Goal: Transaction & Acquisition: Obtain resource

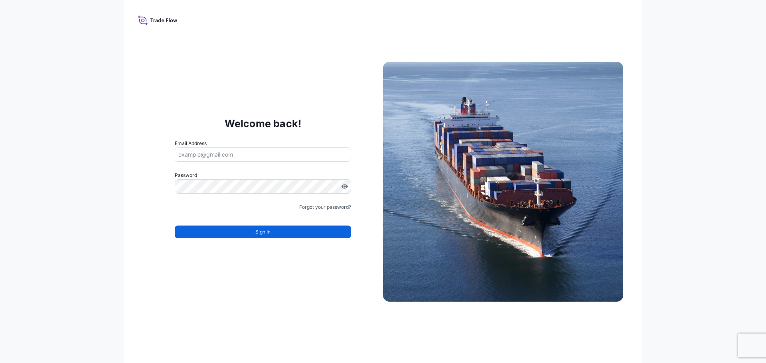
type input "[PERSON_NAME][EMAIL_ADDRESS][DOMAIN_NAME]"
drag, startPoint x: 566, startPoint y: 302, endPoint x: 514, endPoint y: 299, distance: 52.0
click at [566, 302] on div "Welcome back! Email Address [PERSON_NAME][EMAIL_ADDRESS][DOMAIN_NAME] Password …" at bounding box center [383, 181] width 519 height 363
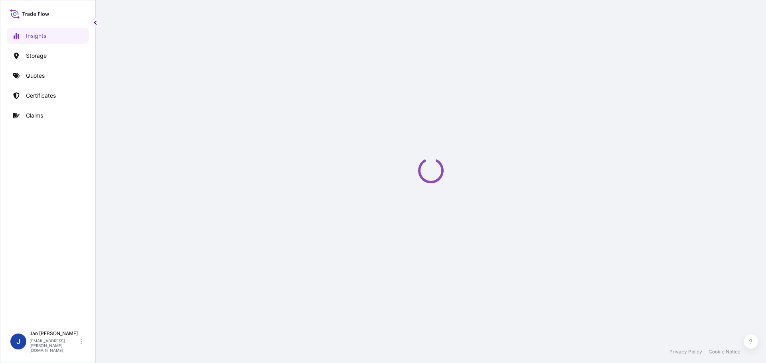
select select "2025"
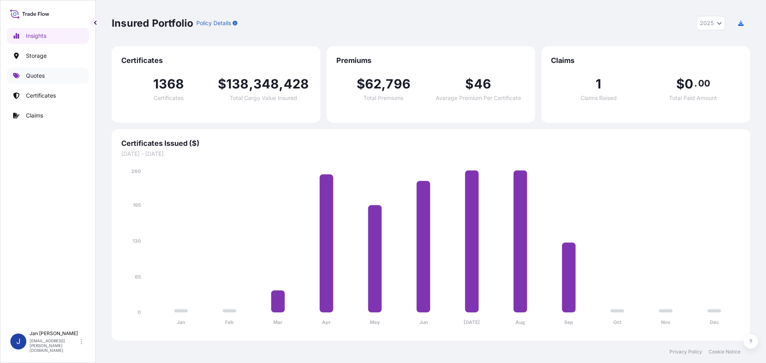
click at [50, 76] on link "Quotes" at bounding box center [48, 76] width 82 height 16
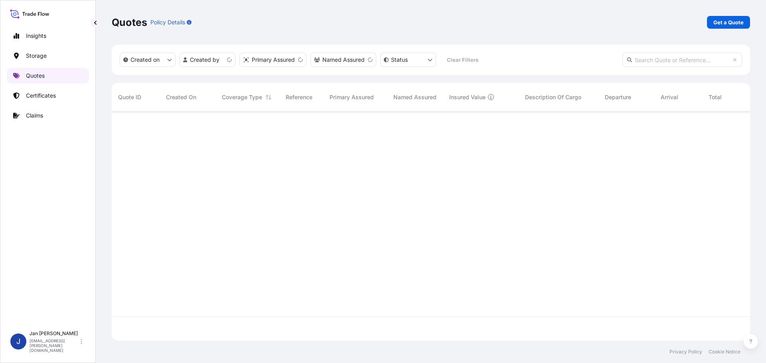
scroll to position [228, 632]
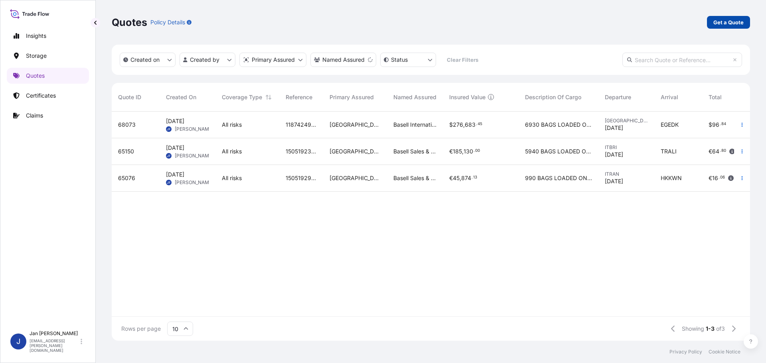
click at [719, 25] on p "Get a Quote" at bounding box center [728, 22] width 30 height 8
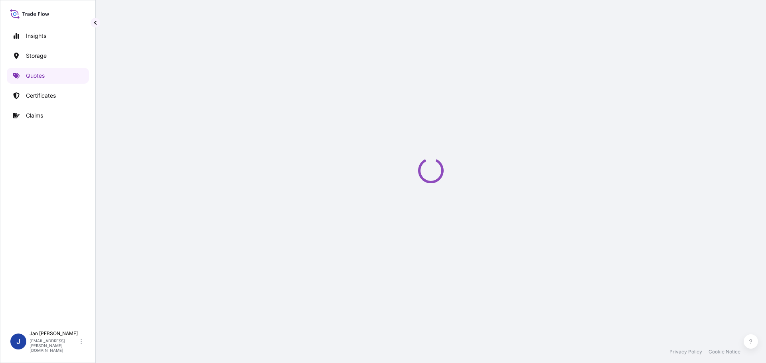
scroll to position [13, 0]
select select "Water"
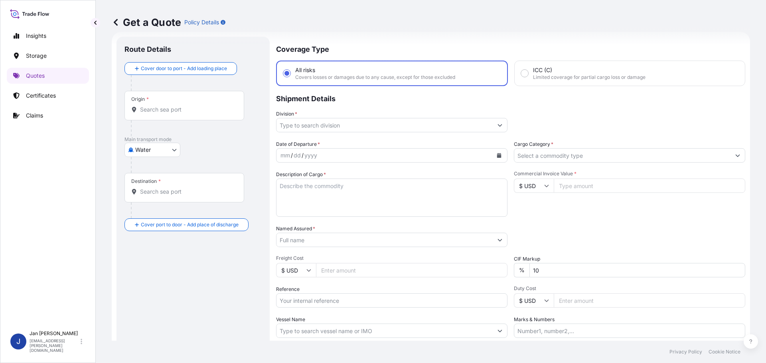
click at [351, 308] on div "Date of Departure * mm / dd / yyyy Cargo Category * Description of Cargo * Comm…" at bounding box center [510, 239] width 469 height 198
paste input "1187431167"
click at [351, 302] on input "Reference" at bounding box center [391, 301] width 231 height 14
type input "1187431167 /"
click at [336, 328] on input "Vessel Name" at bounding box center [384, 331] width 216 height 14
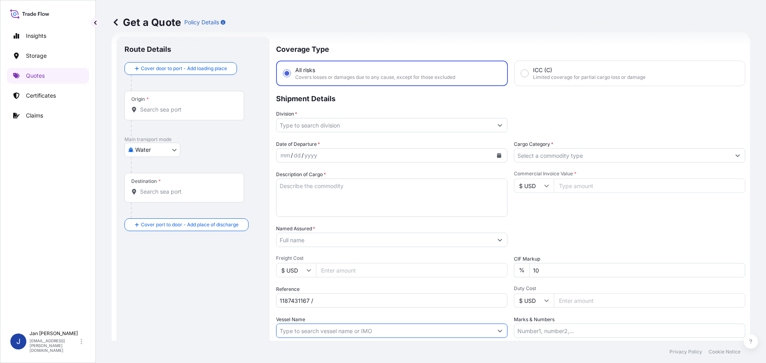
paste input "JOANNA BORCHARD"
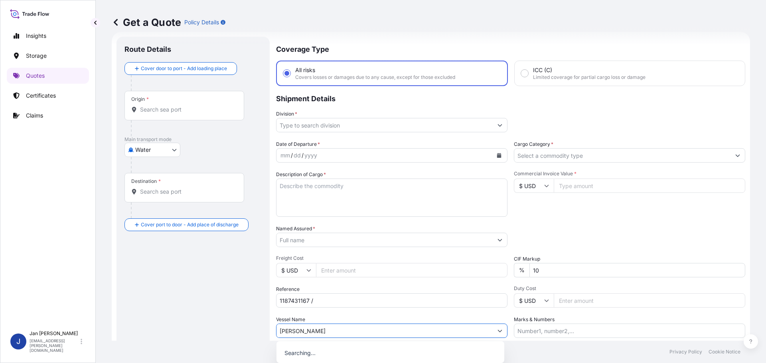
type input "JOANNA BORCHARD"
click at [345, 316] on div "Date of Departure * mm / dd / yyyy Cargo Category * Description of Cargo * Comm…" at bounding box center [510, 239] width 469 height 198
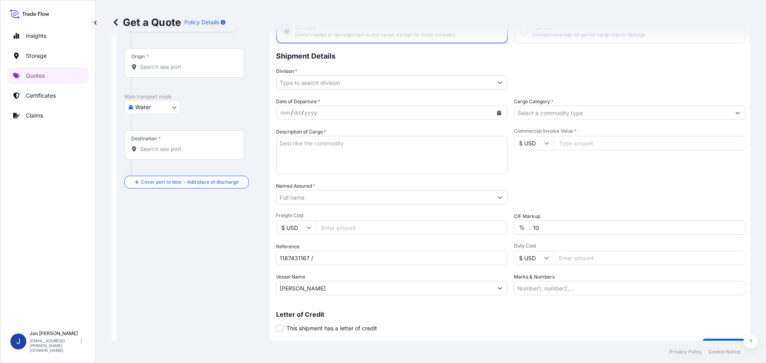
scroll to position [74, 0]
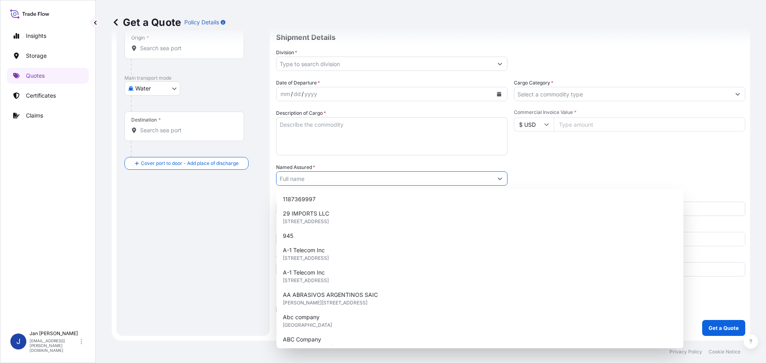
click at [451, 184] on input "Named Assured *" at bounding box center [384, 179] width 216 height 14
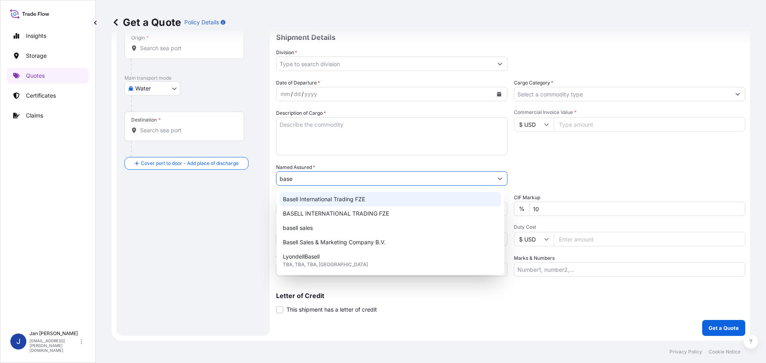
click at [352, 195] on div "Basell International Trading FZE" at bounding box center [390, 199] width 221 height 14
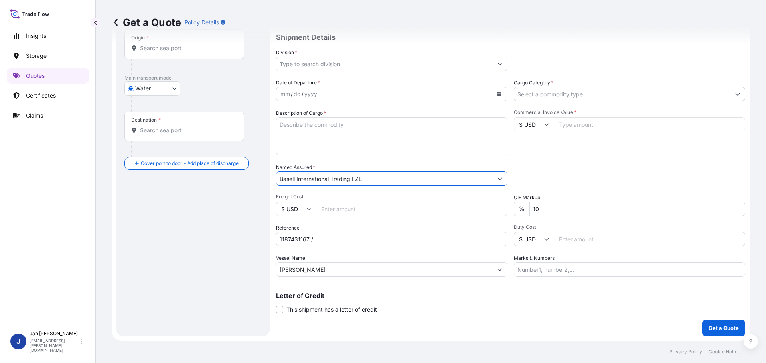
type input "Basell International Trading FZE"
click at [609, 174] on div "Packing Category Type to search a container mode Please select a primary mode o…" at bounding box center [629, 175] width 231 height 22
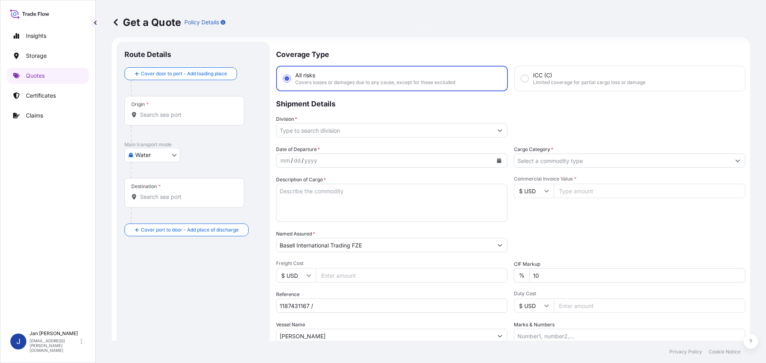
click at [179, 122] on div "Origin *" at bounding box center [184, 111] width 120 height 30
click at [179, 119] on input "Origin *" at bounding box center [187, 115] width 94 height 8
paste input "MARSEILLES"
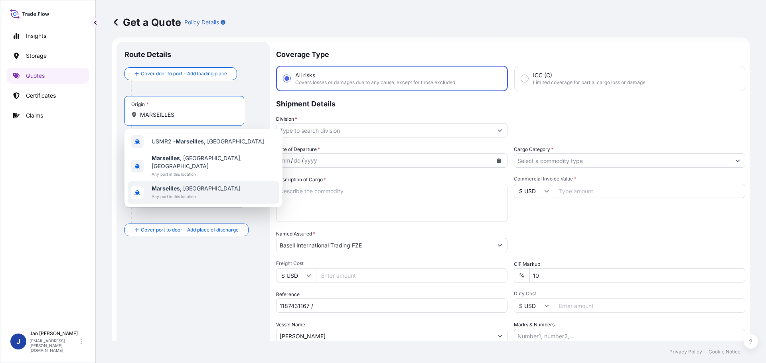
click at [205, 185] on div "Marseilles , France Any port in this location" at bounding box center [204, 193] width 152 height 22
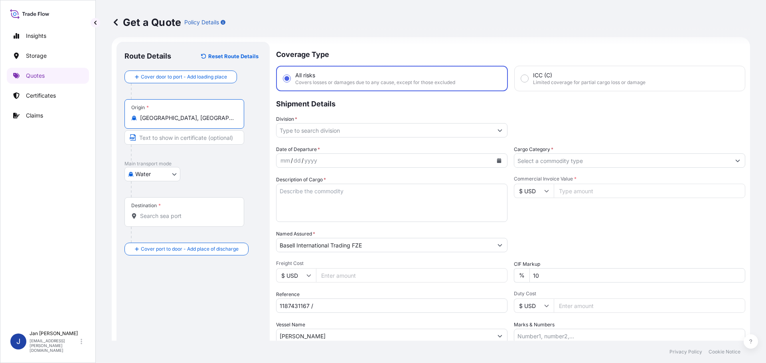
type input "Marseilles, France"
click at [485, 35] on div "Get a Quote Policy Details" at bounding box center [431, 22] width 638 height 45
click at [195, 217] on input "Destination *" at bounding box center [187, 216] width 94 height 8
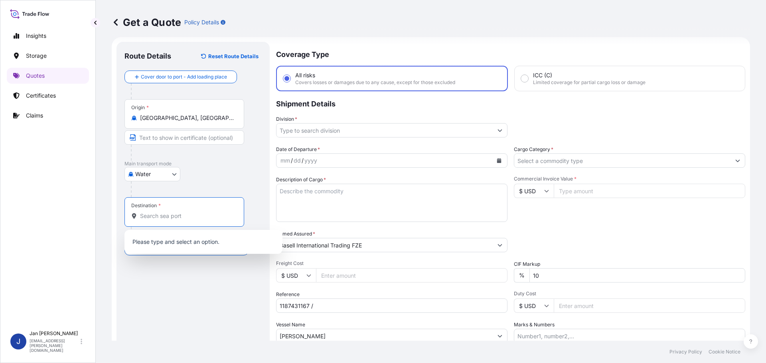
paste input "IZMIR, TURKIYE"
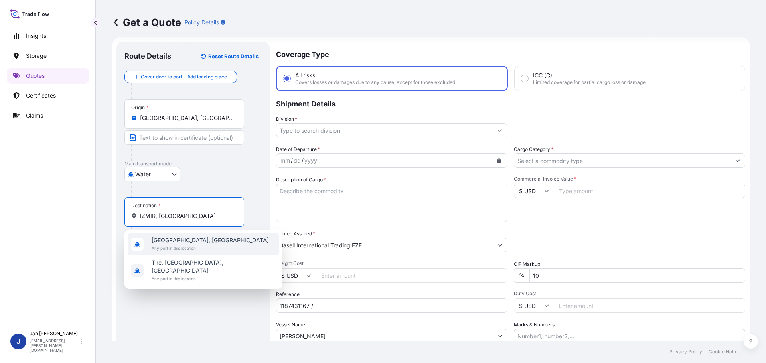
click at [190, 244] on span "İzmir, Türkiye" at bounding box center [210, 241] width 117 height 8
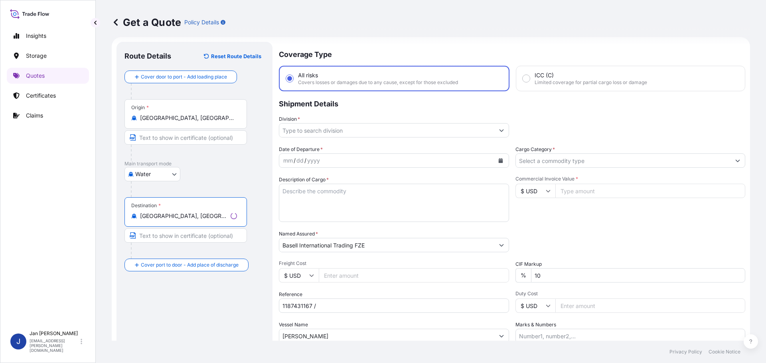
type input "İzmir, Türkiye"
click at [508, 39] on div "Get a Quote Policy Details" at bounding box center [431, 22] width 638 height 45
click at [379, 128] on input "Division *" at bounding box center [384, 130] width 216 height 14
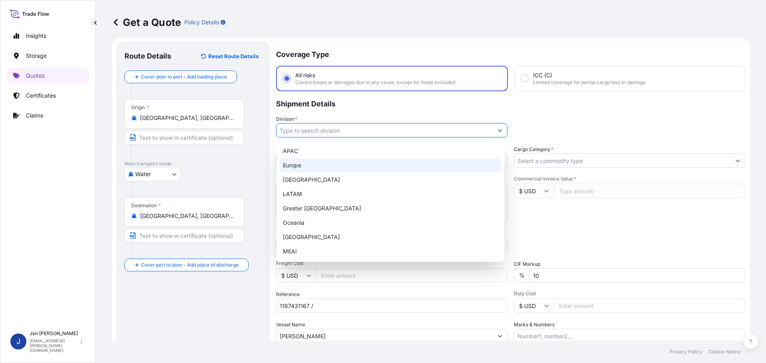
click at [365, 165] on div "Europe" at bounding box center [390, 165] width 221 height 14
type input "Europe"
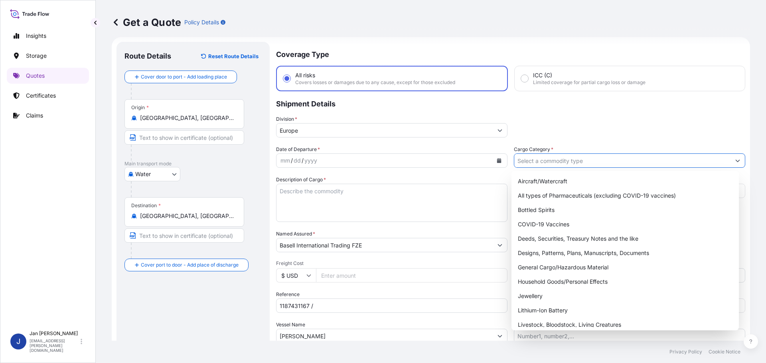
click at [594, 160] on input "Cargo Category *" at bounding box center [622, 161] width 216 height 14
type input "f"
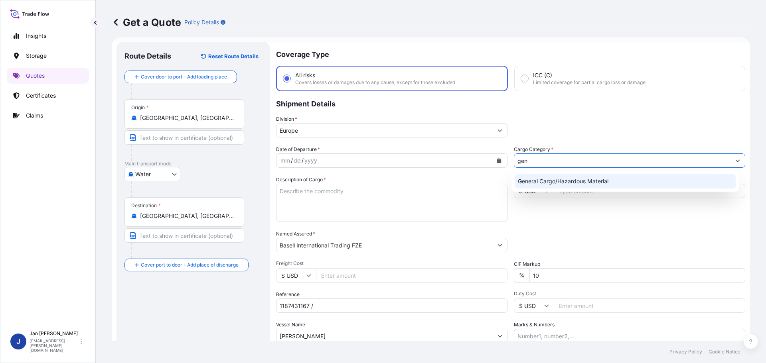
click at [548, 180] on div "General Cargo/Hazardous Material" at bounding box center [625, 181] width 221 height 14
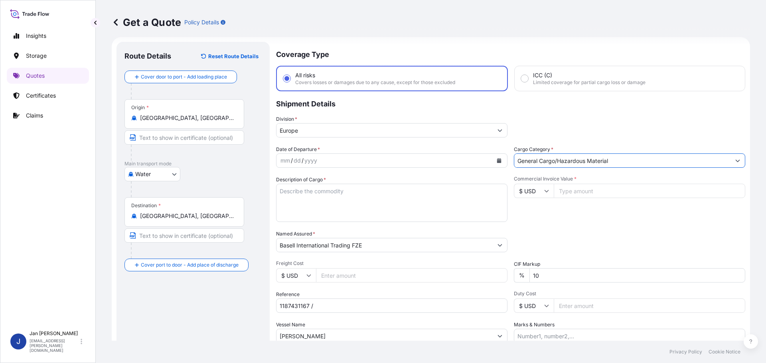
type input "General Cargo/Hazardous Material"
click at [589, 121] on div "Division * Europe" at bounding box center [510, 126] width 469 height 22
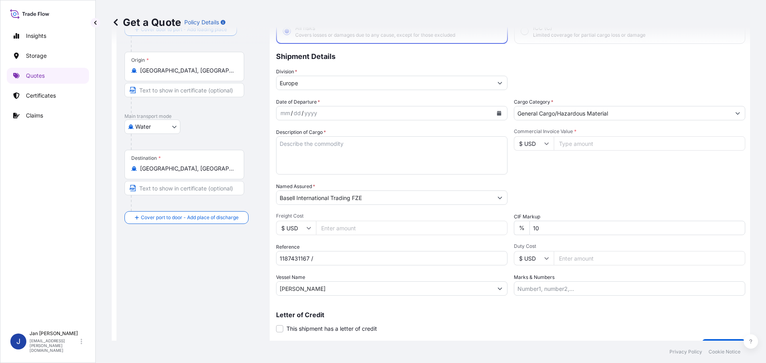
scroll to position [74, 0]
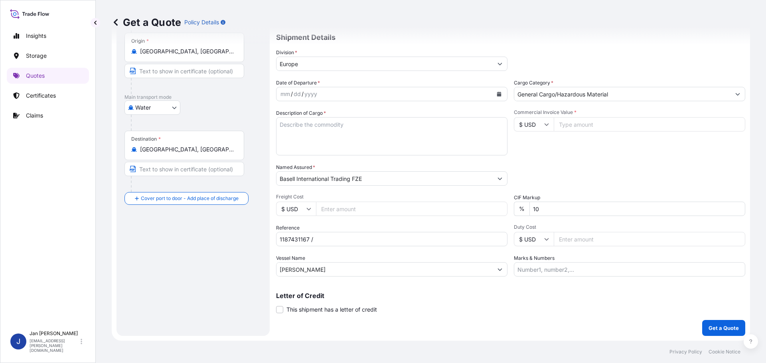
click at [523, 120] on input "$ USD" at bounding box center [534, 124] width 40 height 14
click at [530, 146] on div "€ EUR" at bounding box center [531, 146] width 34 height 15
type input "€ EUR"
click at [680, 123] on input "Commercial Invoice Value *" at bounding box center [649, 124] width 191 height 14
type input "95359.34"
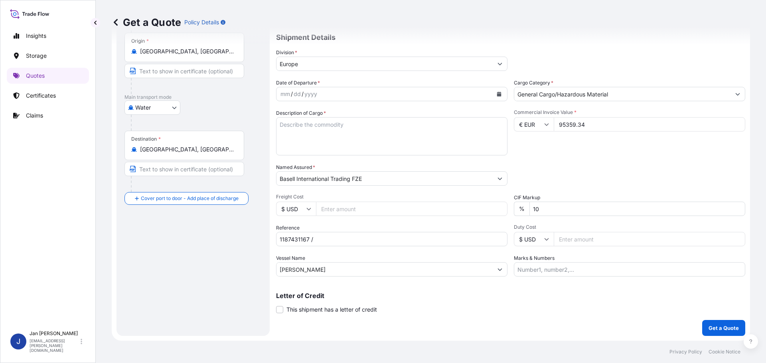
click at [647, 193] on div "Date of Departure * mm / dd / yyyy Cargo Category * General Cargo/Hazardous Mat…" at bounding box center [510, 178] width 469 height 198
click at [339, 117] on div "Description of Cargo *" at bounding box center [391, 132] width 231 height 46
click at [339, 124] on textarea "Description of Cargo *" at bounding box center [391, 136] width 231 height 38
paste textarea "POLYETHYLENE 3960 BAGS LOADED ONTO 72 PALLETS LOADED INTO 4 40' HIGH CUBE CONTA…"
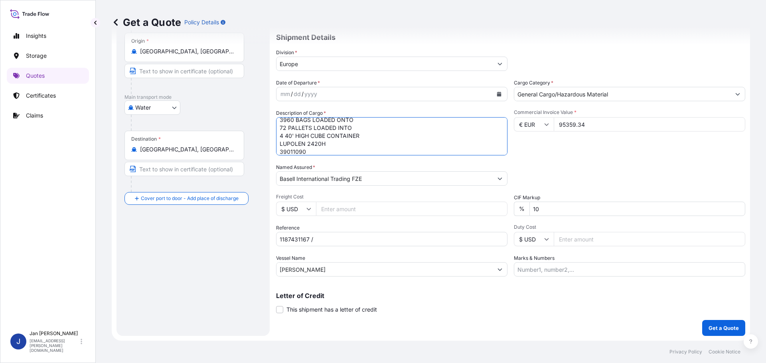
type textarea "POLYETHYLENE 3960 BAGS LOADED ONTO 72 PALLETS LOADED INTO 4 40' HIGH CUBE CONTA…"
click at [367, 238] on input "1187431167 /" at bounding box center [391, 239] width 231 height 14
paste input "5013221963 / 5013217051 / 304254315"
type input "1187431167 / 5013221963 / 5013217051 / 304254315"
click at [727, 330] on p "Get a Quote" at bounding box center [723, 328] width 30 height 8
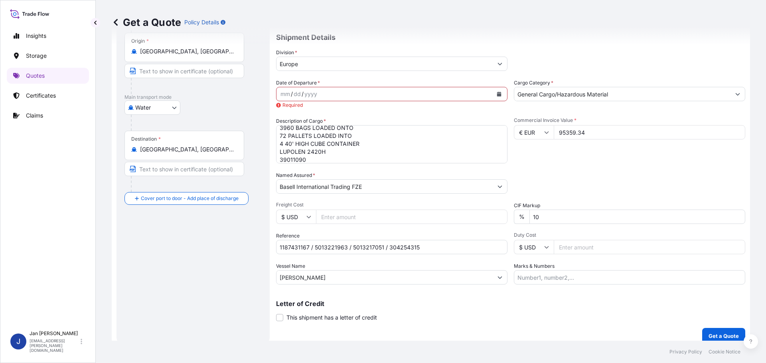
click at [324, 95] on div "mm / dd / yyyy" at bounding box center [384, 94] width 216 height 14
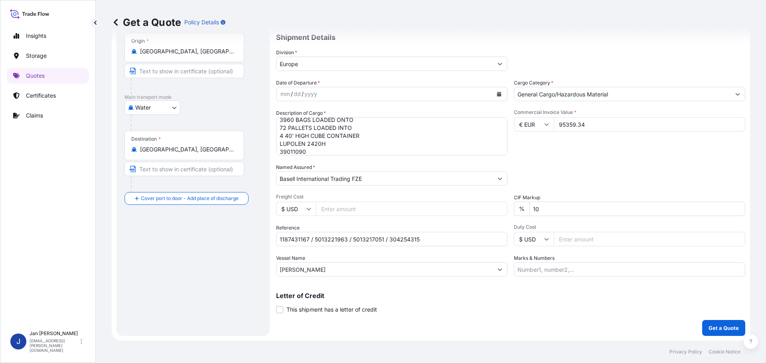
click at [497, 94] on icon "Calendar" at bounding box center [499, 94] width 4 height 5
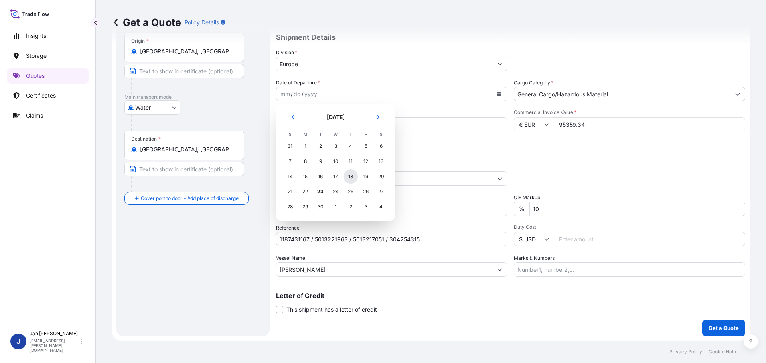
click at [353, 177] on div "18" at bounding box center [350, 177] width 14 height 14
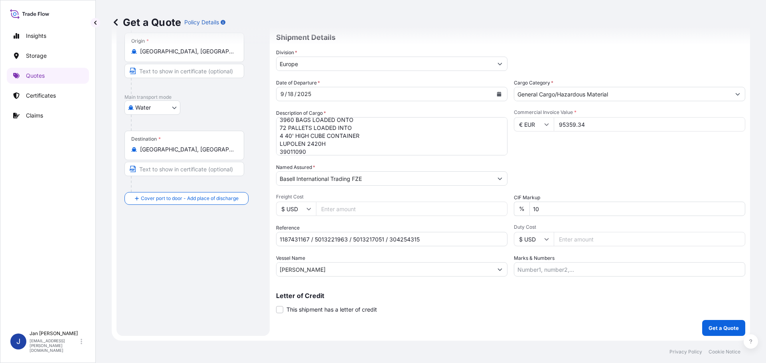
click at [729, 339] on form "Route Details Reset Route Details Cover door to port - Add loading place Place …" at bounding box center [431, 155] width 638 height 371
click at [728, 326] on p "Get a Quote" at bounding box center [723, 328] width 30 height 8
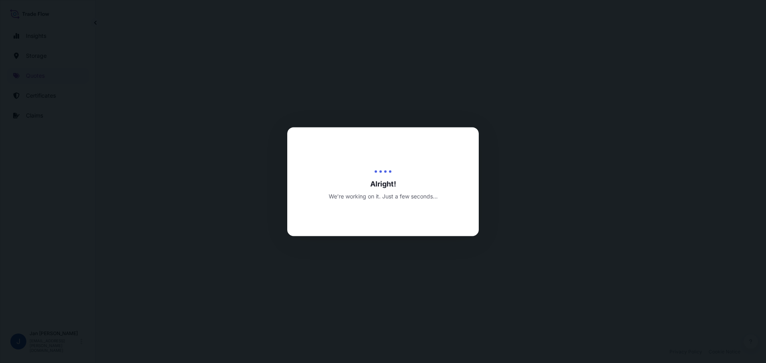
select select "Water"
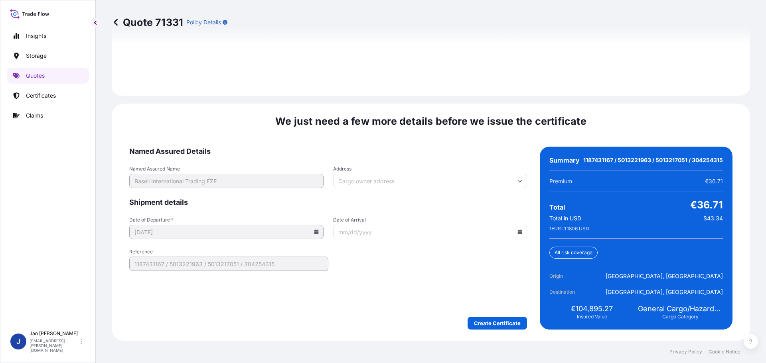
scroll to position [1174, 0]
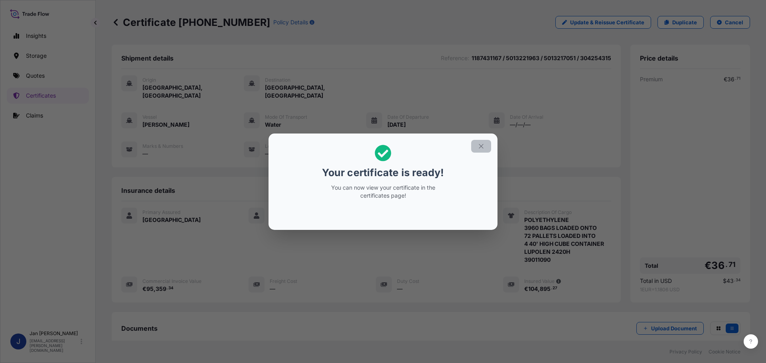
click at [484, 146] on button "button" at bounding box center [481, 146] width 20 height 13
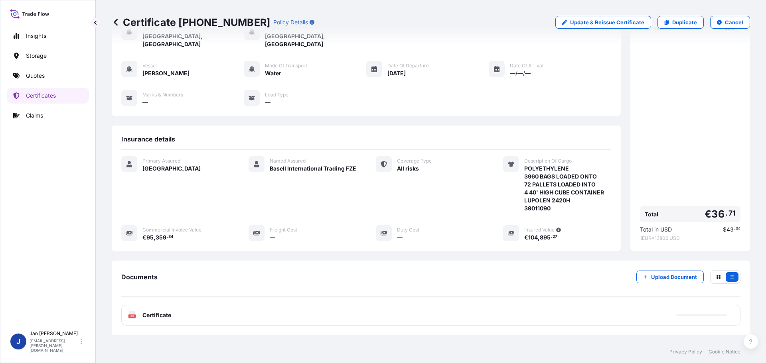
scroll to position [88, 0]
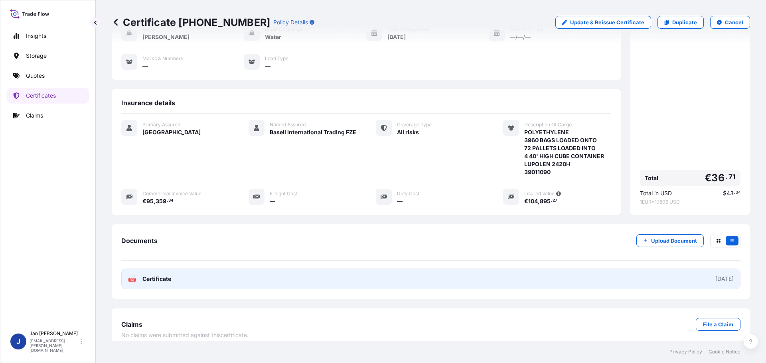
click at [158, 276] on link "PDF Certificate 2025-09-23" at bounding box center [430, 279] width 619 height 21
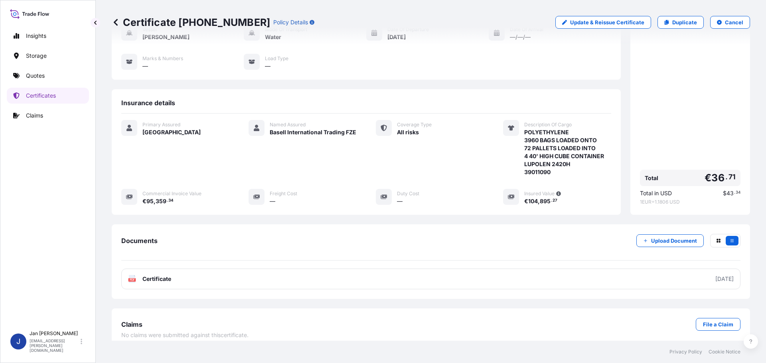
scroll to position [0, 0]
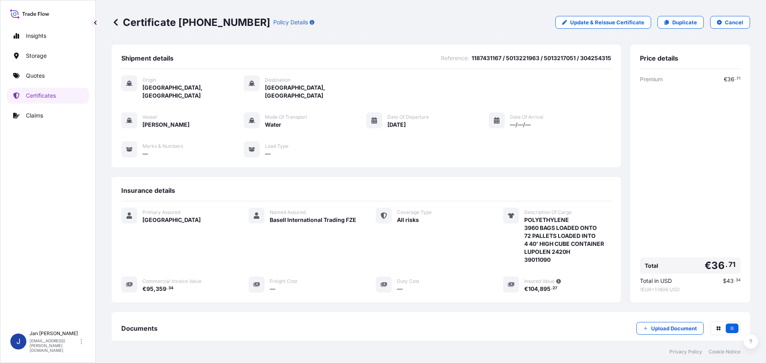
click at [620, 94] on div "Shipment details Reference : 1187431167 / 5013221963 / 5013217051 / 304254315 O…" at bounding box center [431, 174] width 638 height 258
